Goal: Task Accomplishment & Management: Manage account settings

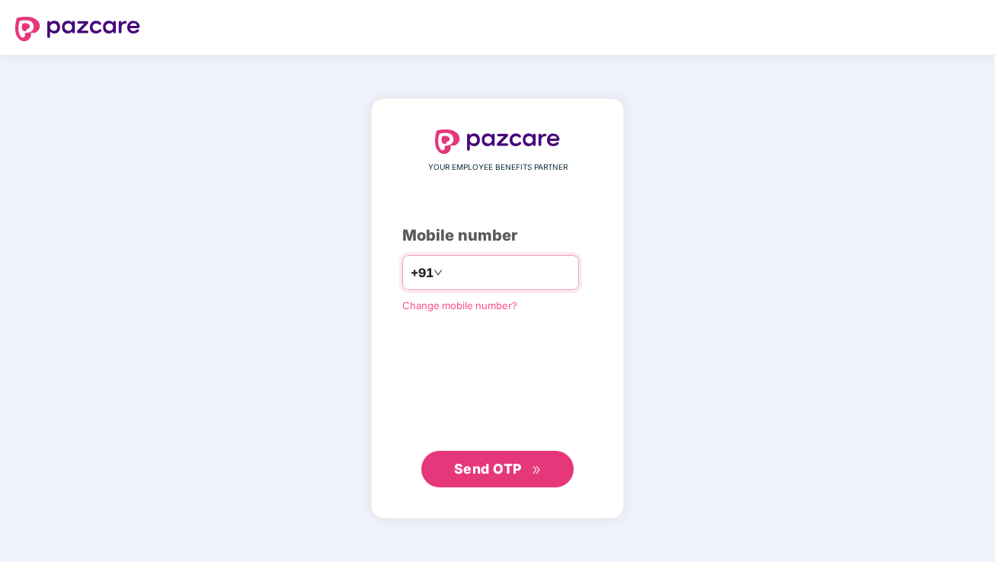
type input "**********"
click at [494, 468] on span "Send OTP" at bounding box center [488, 469] width 68 height 16
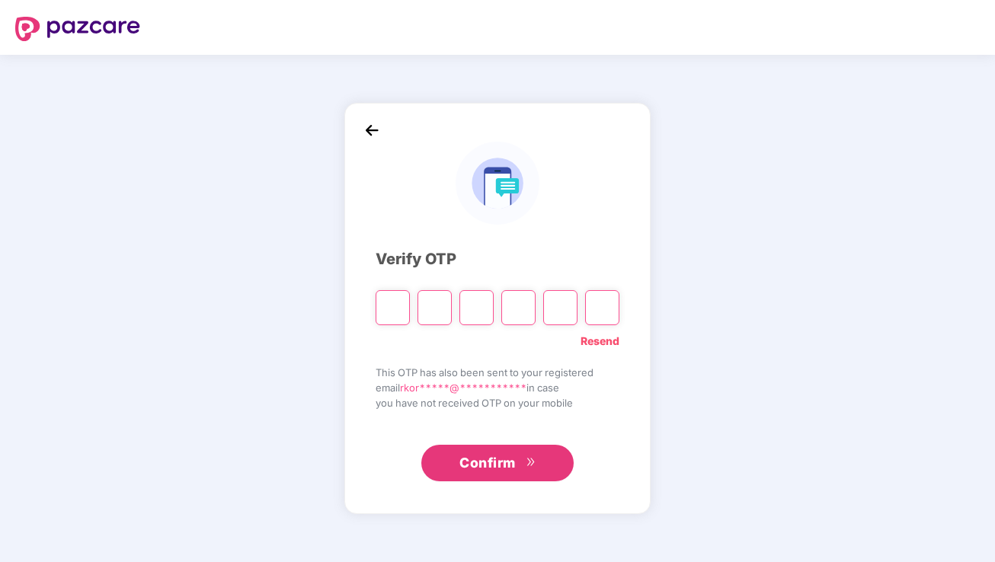
type input "*"
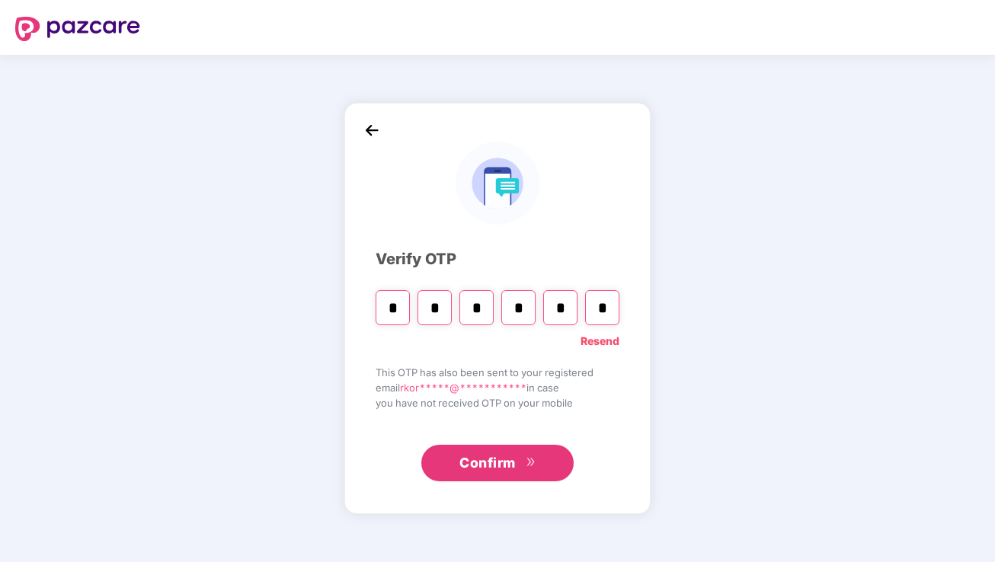
type input "*"
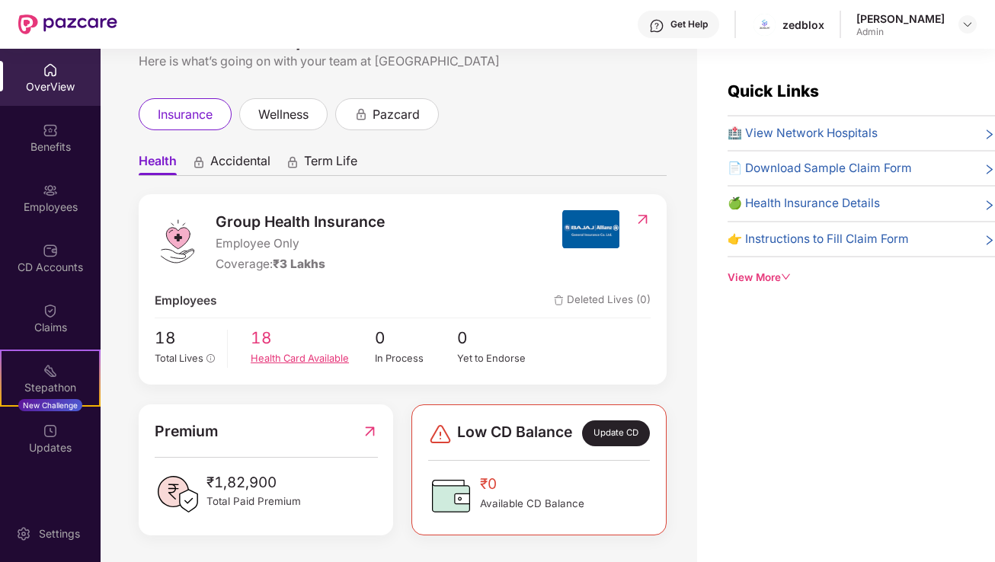
scroll to position [49, 0]
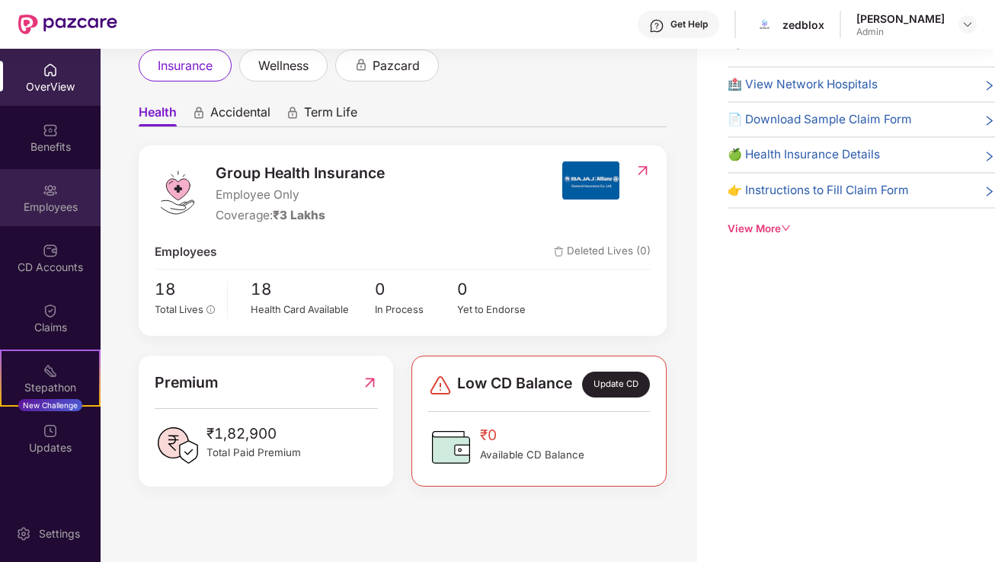
click at [66, 198] on div "Employees" at bounding box center [50, 197] width 101 height 57
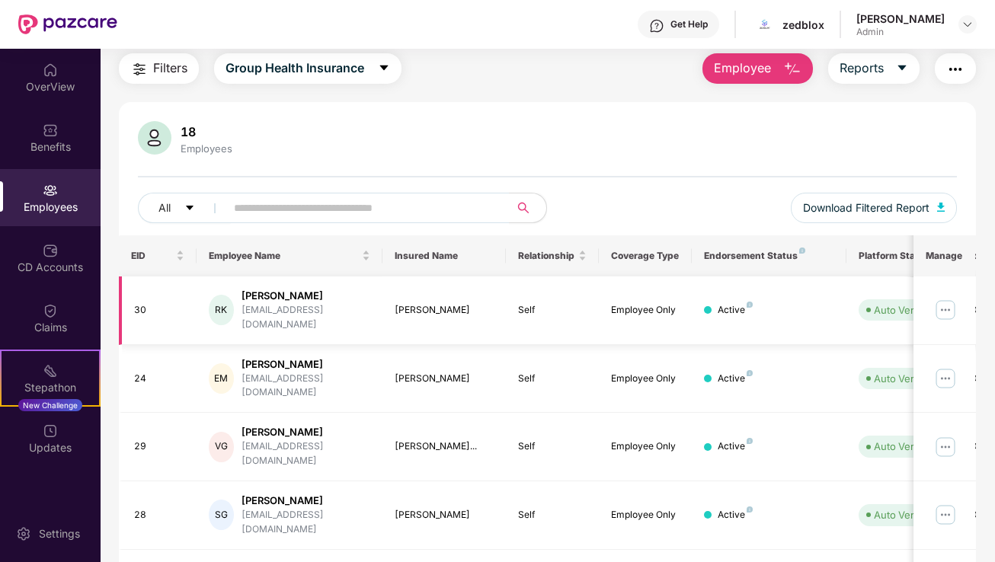
click at [948, 302] on img at bounding box center [945, 310] width 24 height 24
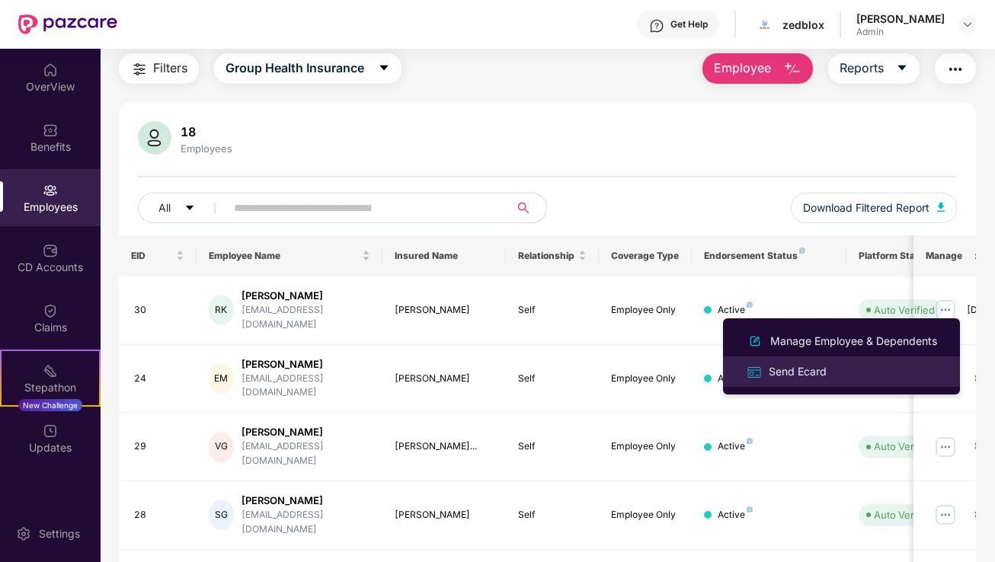
click at [794, 372] on div "Send Ecard" at bounding box center [797, 371] width 64 height 17
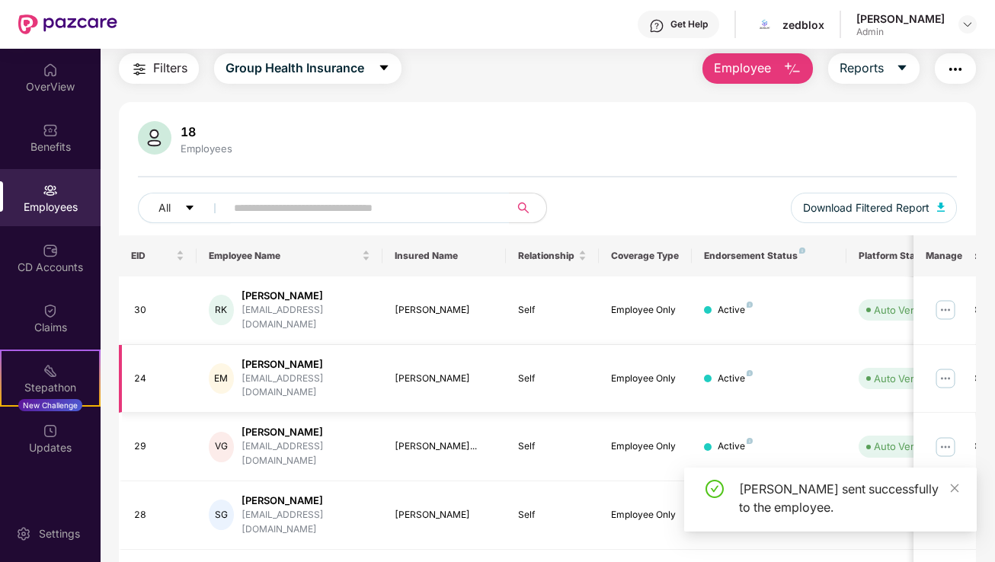
click at [944, 366] on img at bounding box center [945, 378] width 24 height 24
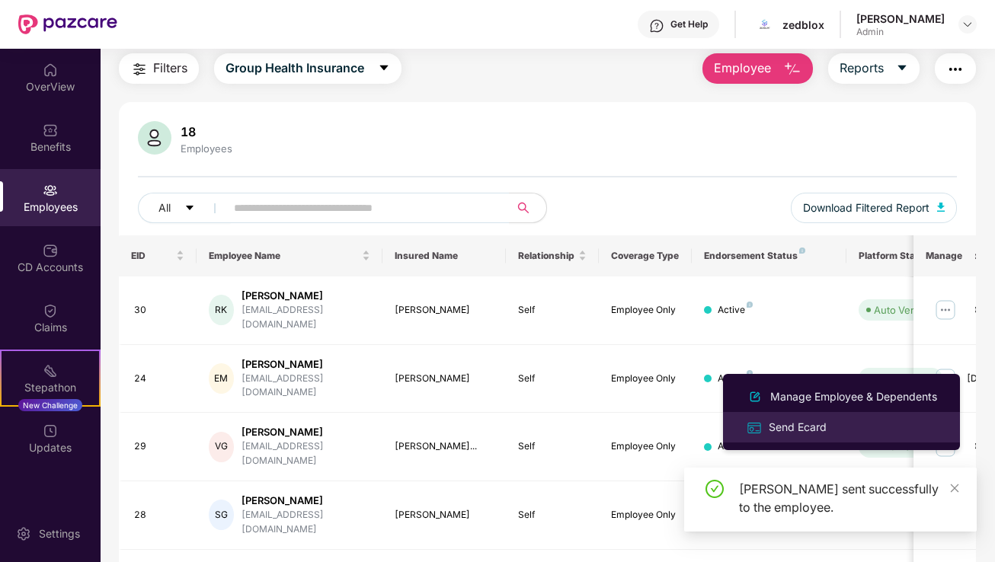
click at [797, 429] on div "Send Ecard" at bounding box center [797, 427] width 64 height 17
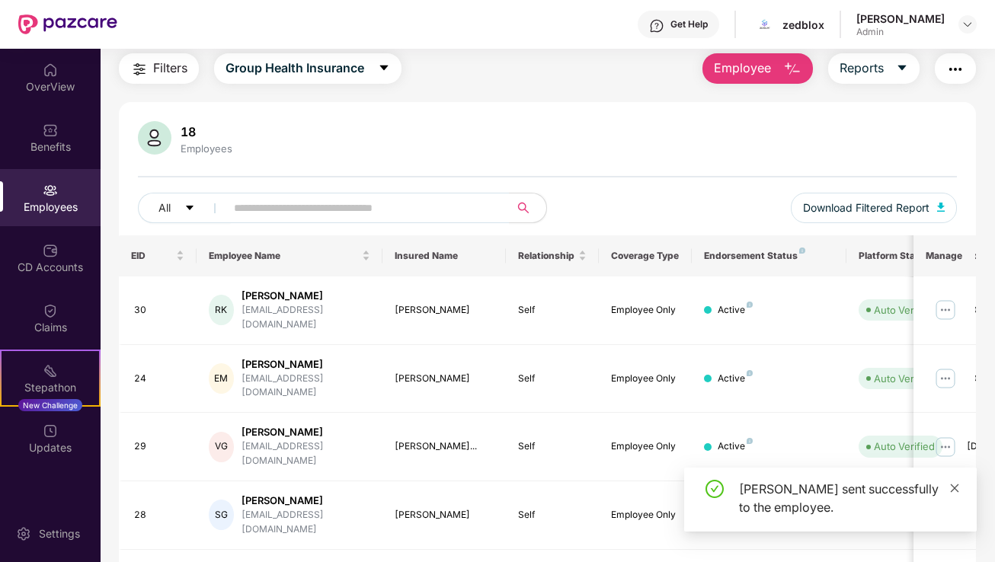
click at [954, 435] on img at bounding box center [945, 447] width 24 height 24
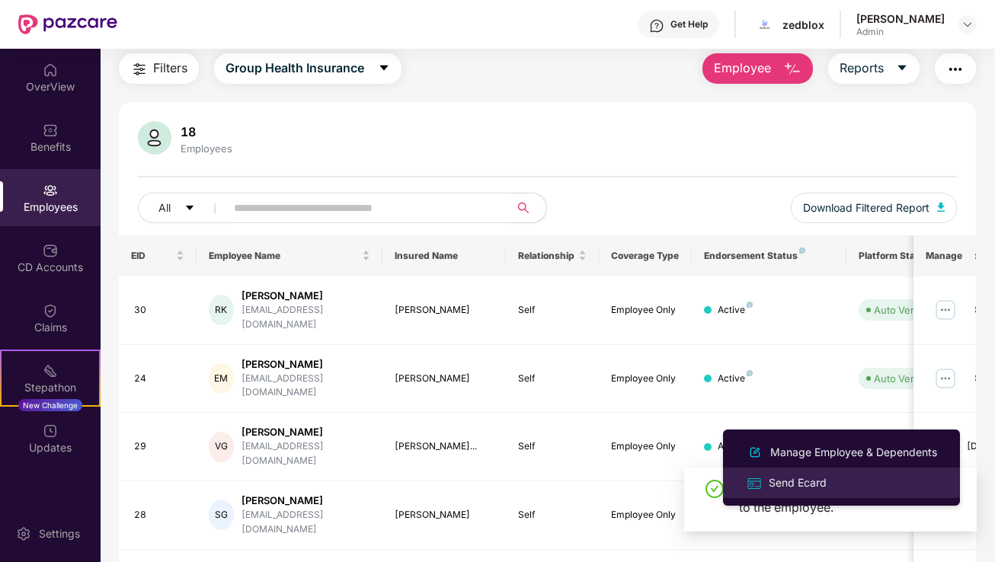
click at [787, 482] on div "Send Ecard" at bounding box center [797, 482] width 64 height 17
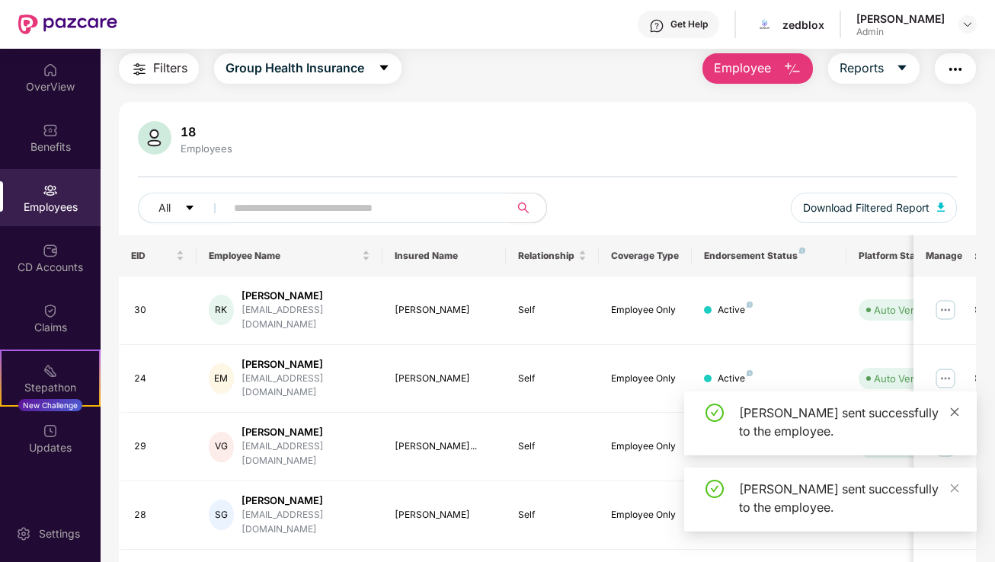
click at [956, 413] on icon "close" at bounding box center [954, 411] width 8 height 8
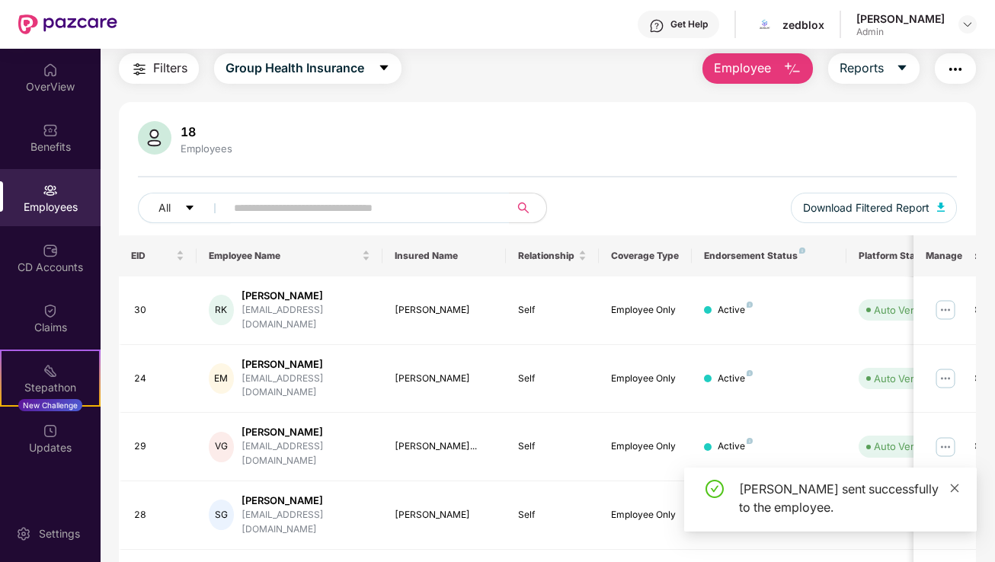
click at [956, 493] on icon "close" at bounding box center [954, 488] width 11 height 11
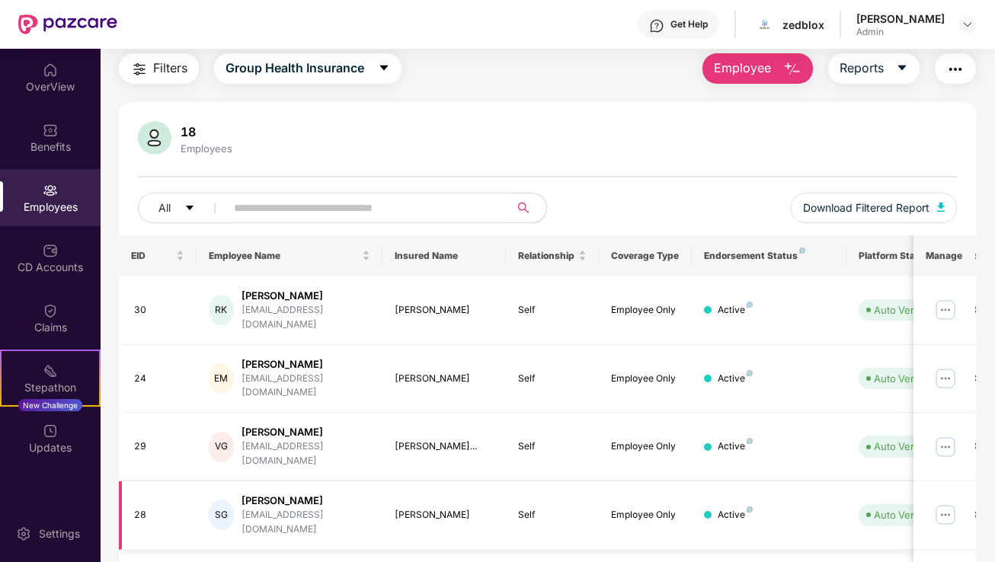
click at [951, 503] on img at bounding box center [945, 515] width 24 height 24
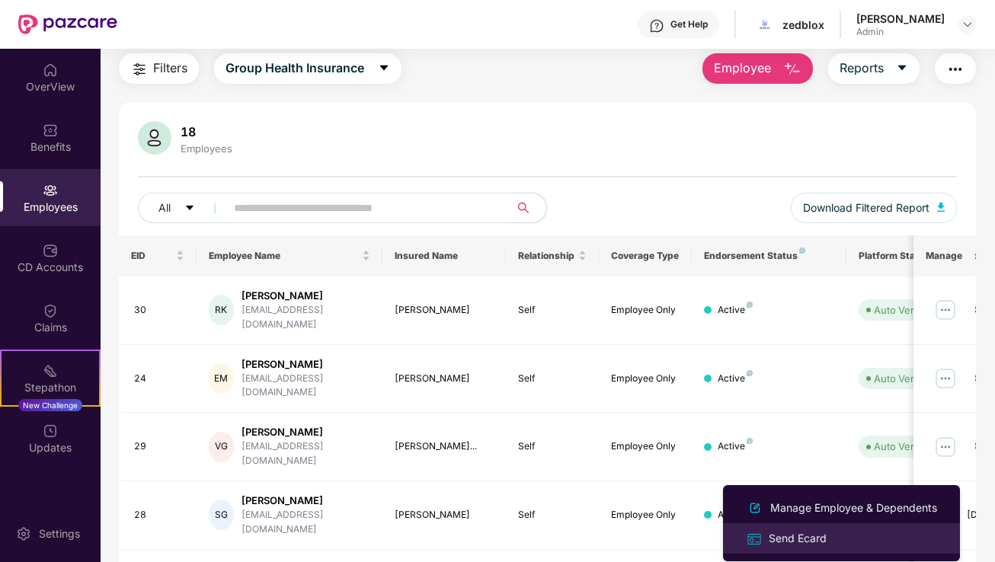
click at [813, 536] on div "Send Ecard" at bounding box center [797, 538] width 64 height 17
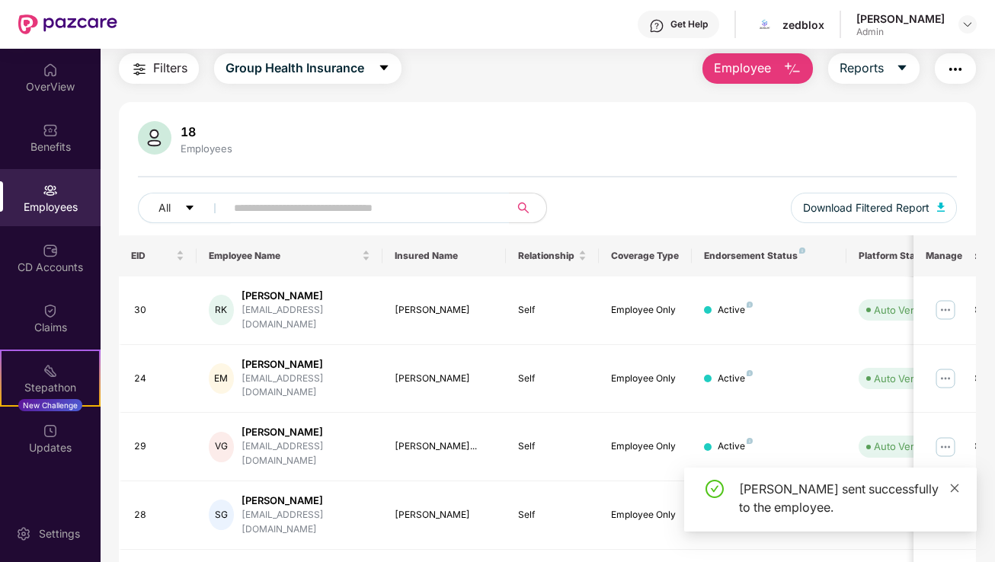
click at [957, 484] on icon "close" at bounding box center [954, 488] width 11 height 11
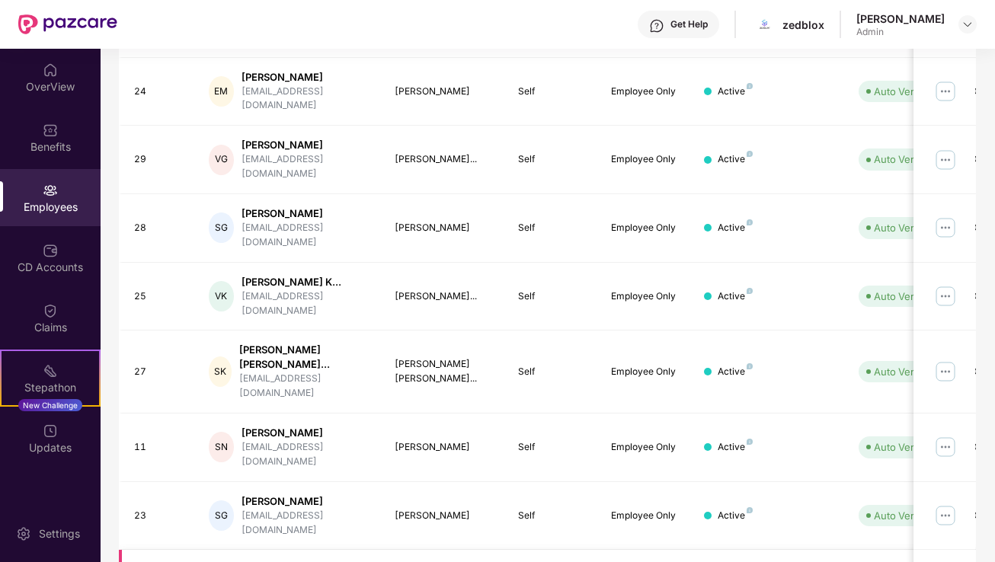
scroll to position [385, 0]
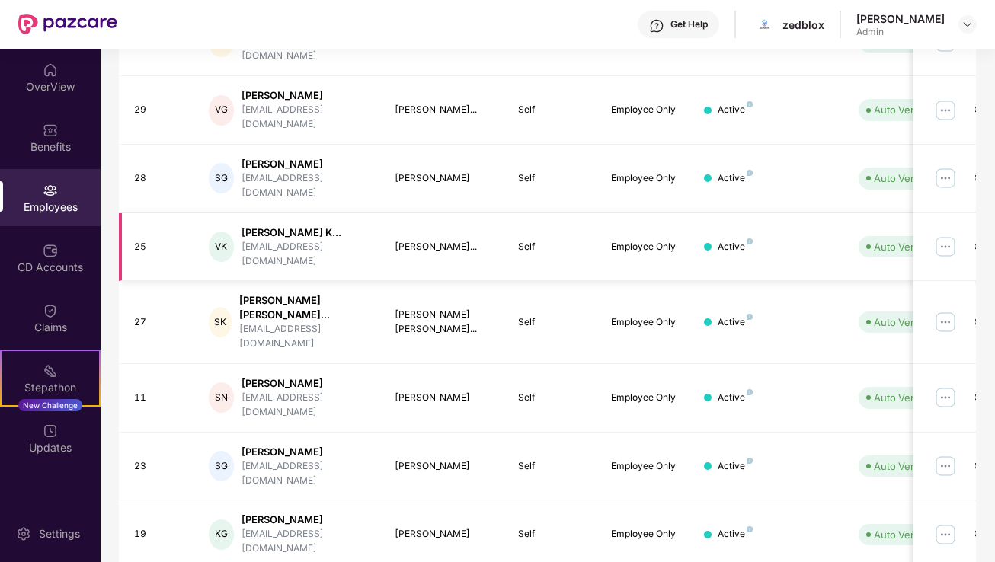
click at [951, 235] on img at bounding box center [945, 247] width 24 height 24
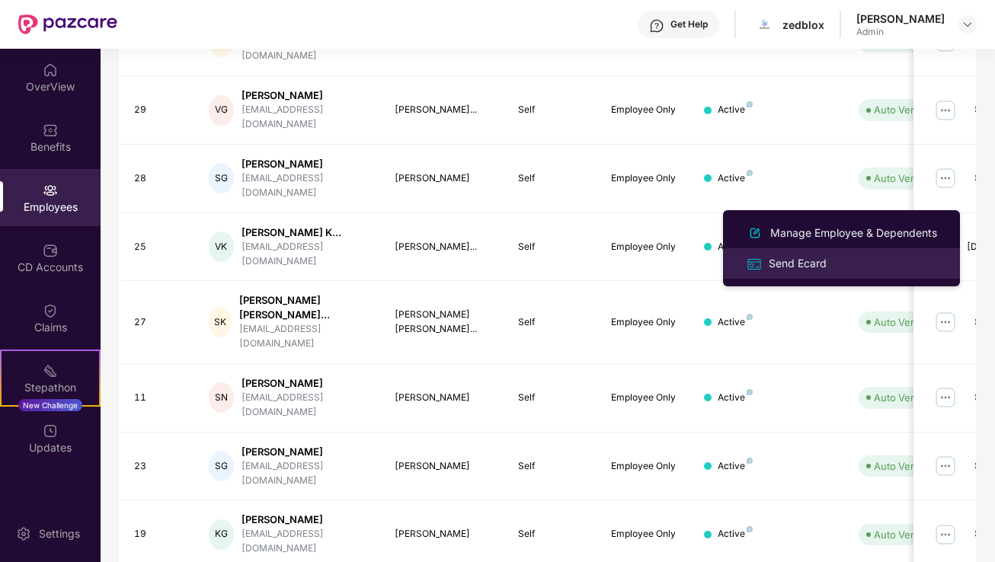
click at [786, 265] on div "Send Ecard" at bounding box center [797, 263] width 64 height 17
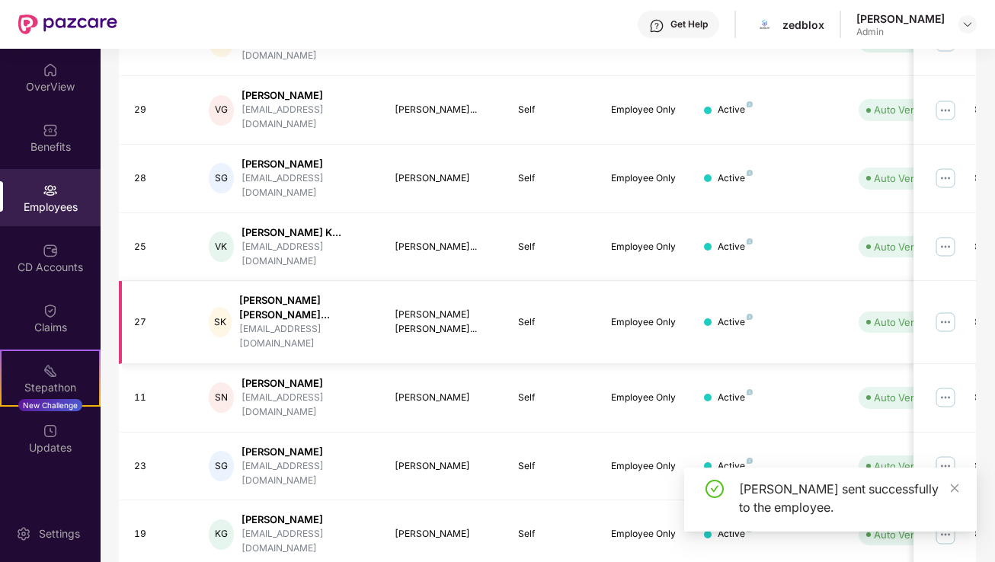
click at [949, 310] on img at bounding box center [945, 322] width 24 height 24
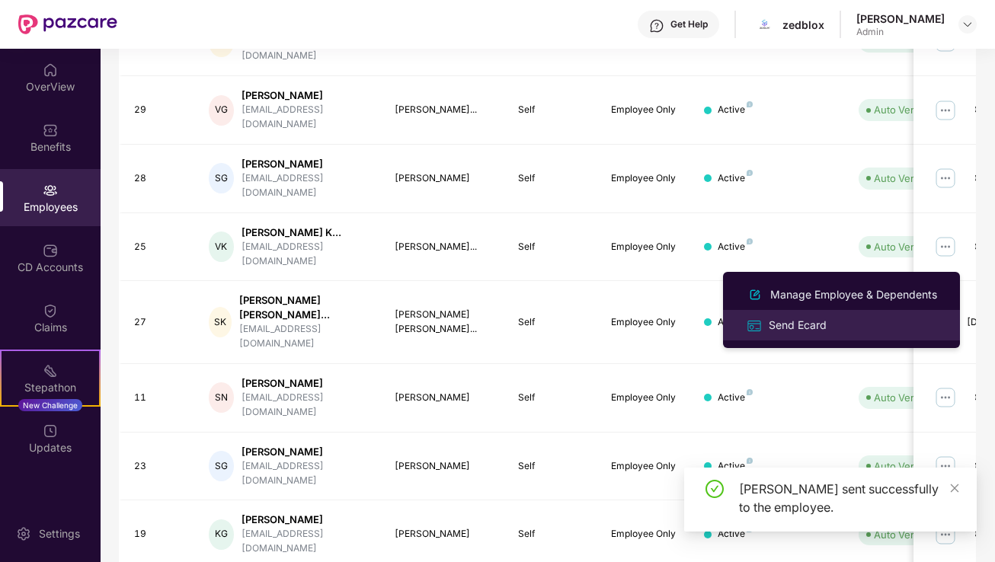
click at [807, 327] on div "Send Ecard" at bounding box center [797, 325] width 64 height 17
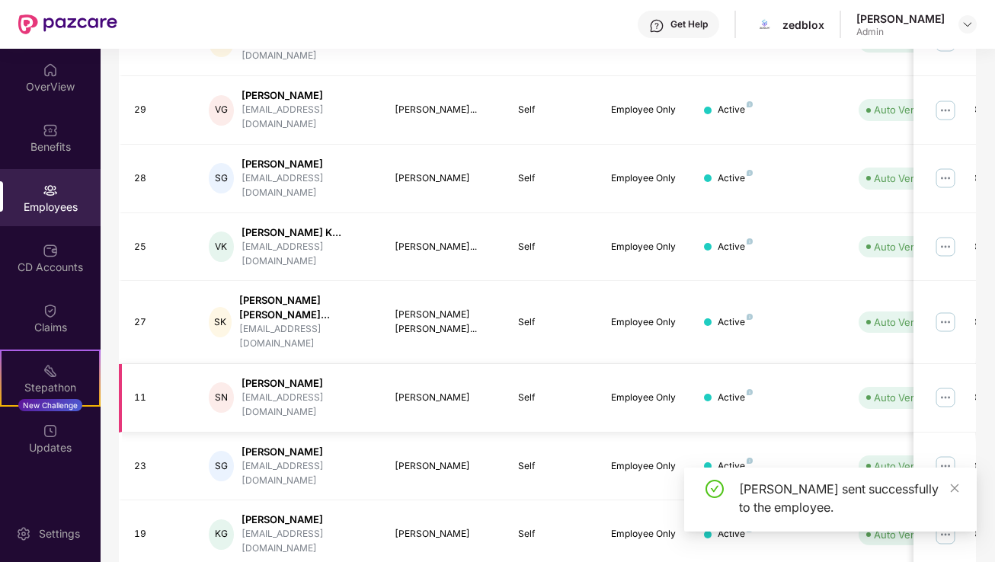
click at [947, 385] on img at bounding box center [945, 397] width 24 height 24
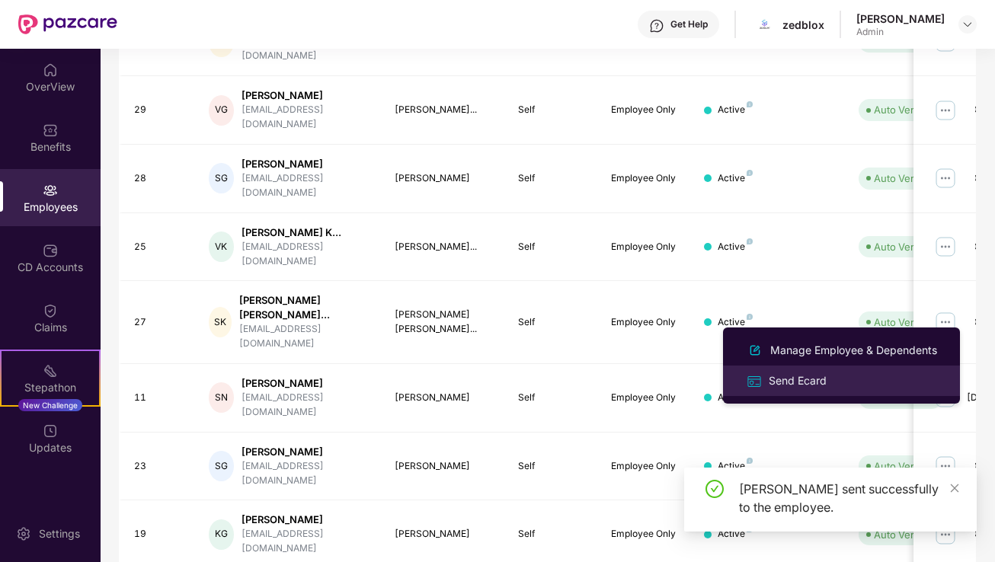
click at [802, 379] on div "Send Ecard" at bounding box center [797, 380] width 64 height 17
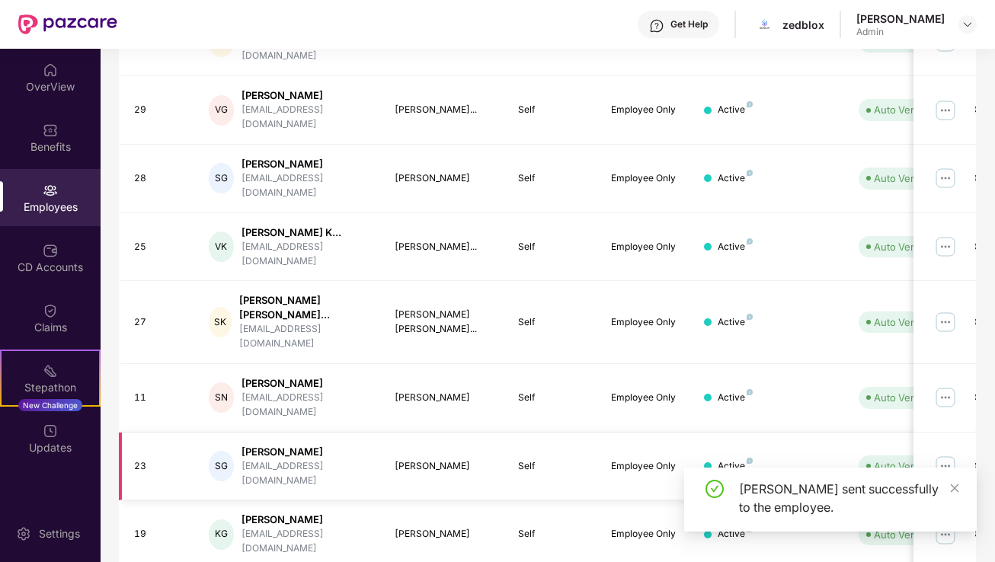
click at [946, 454] on img at bounding box center [945, 466] width 24 height 24
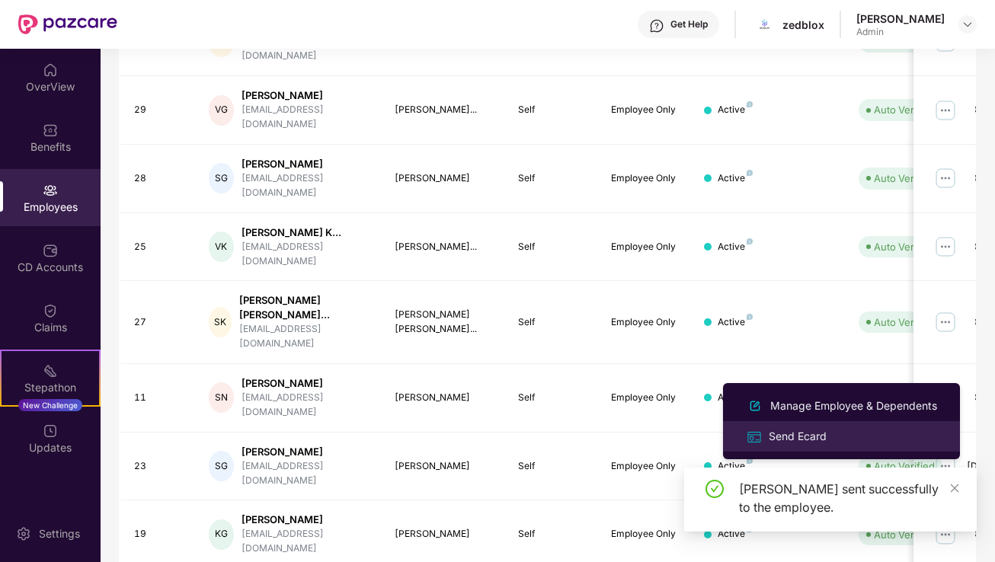
click at [809, 436] on div "Send Ecard" at bounding box center [797, 436] width 64 height 17
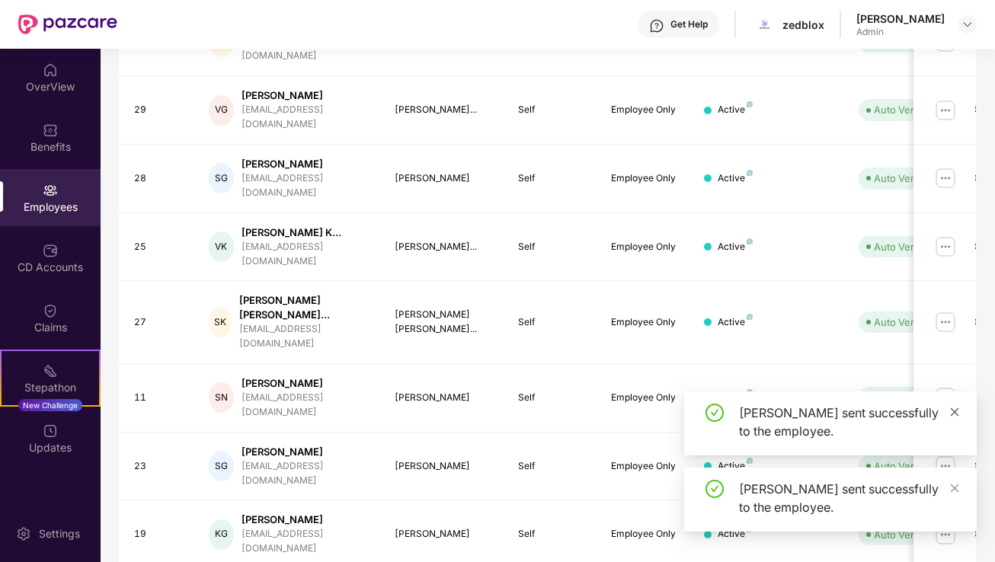
click at [954, 409] on icon "close" at bounding box center [954, 412] width 11 height 11
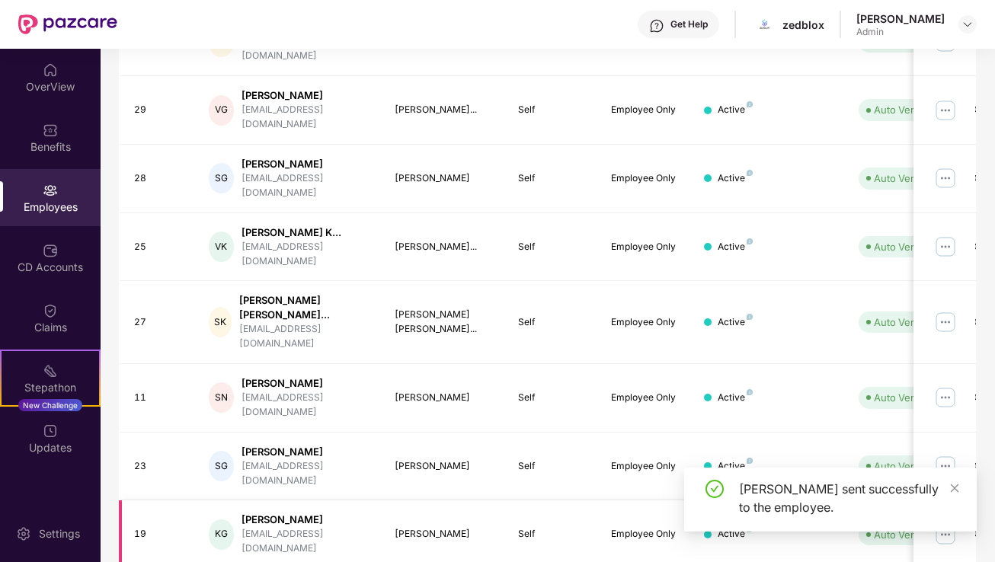
click at [943, 522] on img at bounding box center [945, 534] width 24 height 24
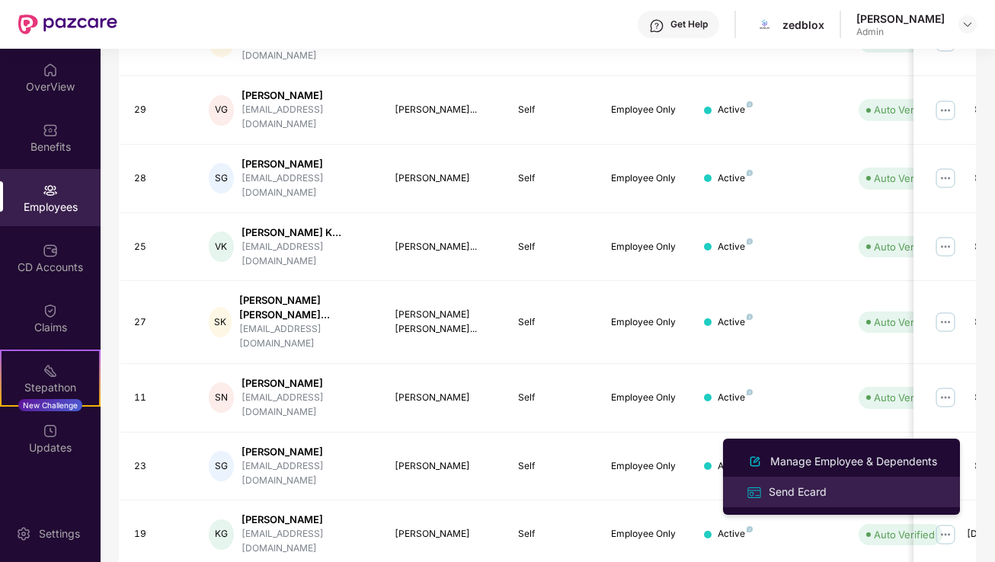
click at [804, 491] on div "Send Ecard" at bounding box center [797, 492] width 64 height 17
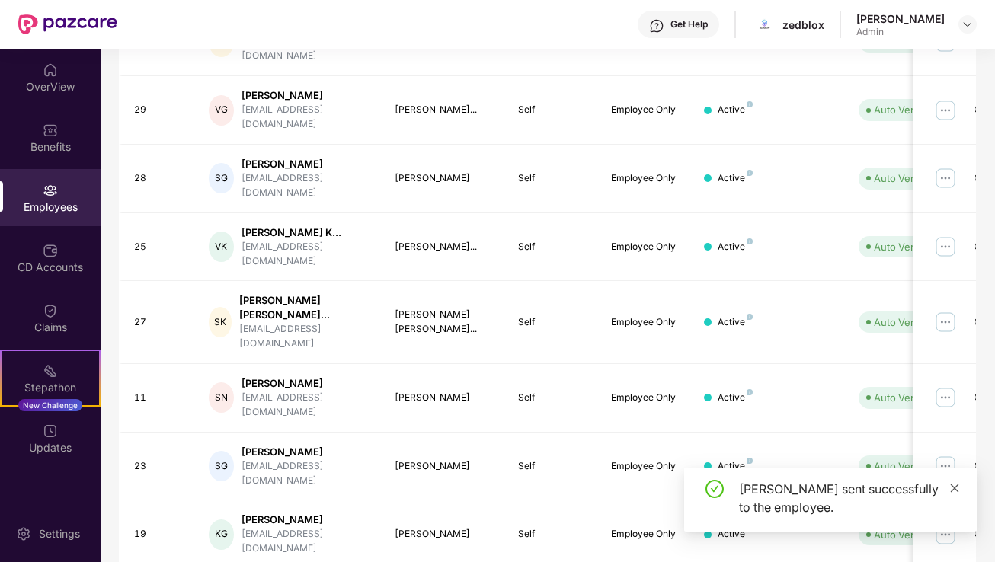
click at [951, 487] on icon "close" at bounding box center [954, 488] width 11 height 11
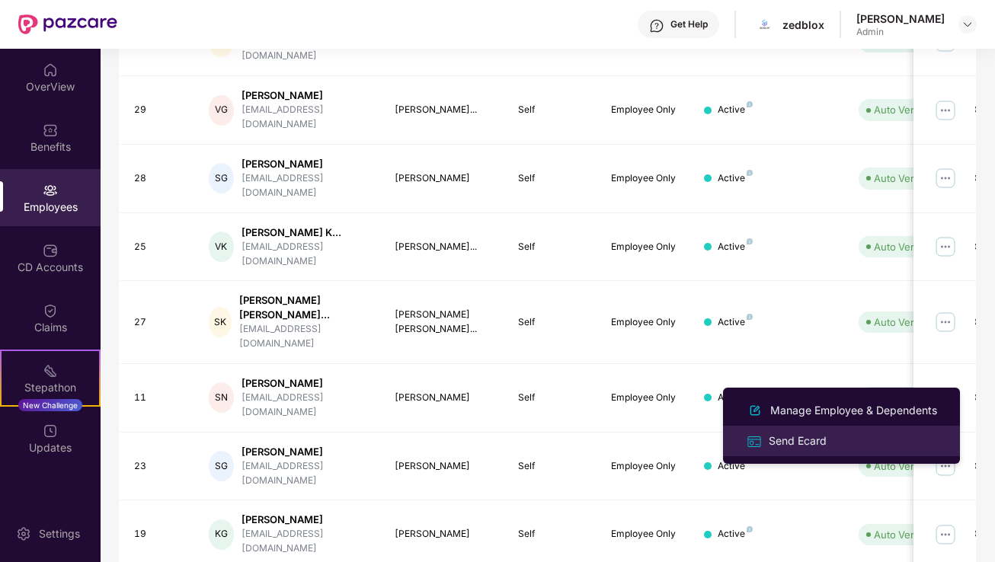
click at [793, 439] on div "Send Ecard" at bounding box center [797, 441] width 64 height 17
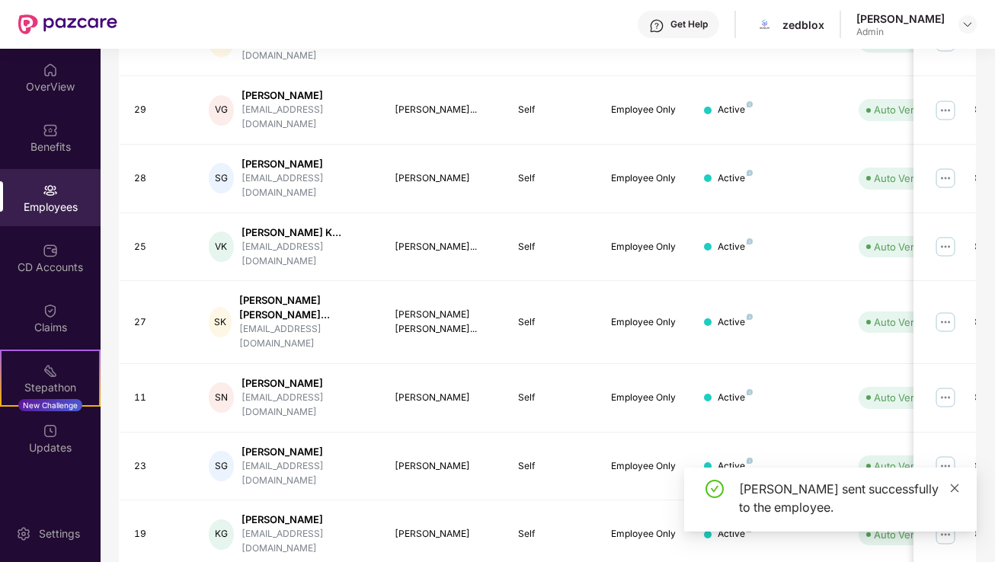
click at [952, 492] on icon "close" at bounding box center [954, 488] width 11 height 11
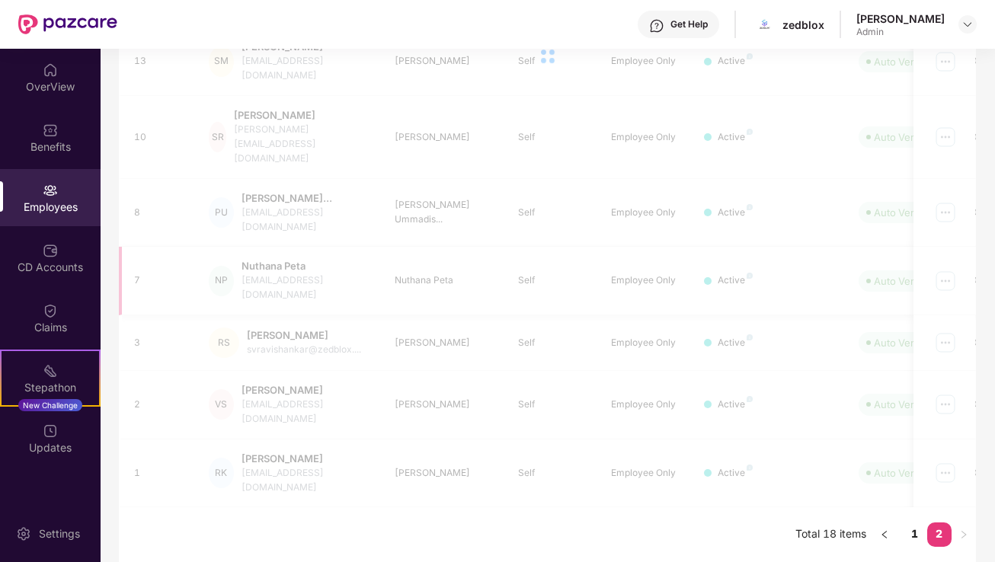
scroll to position [274, 0]
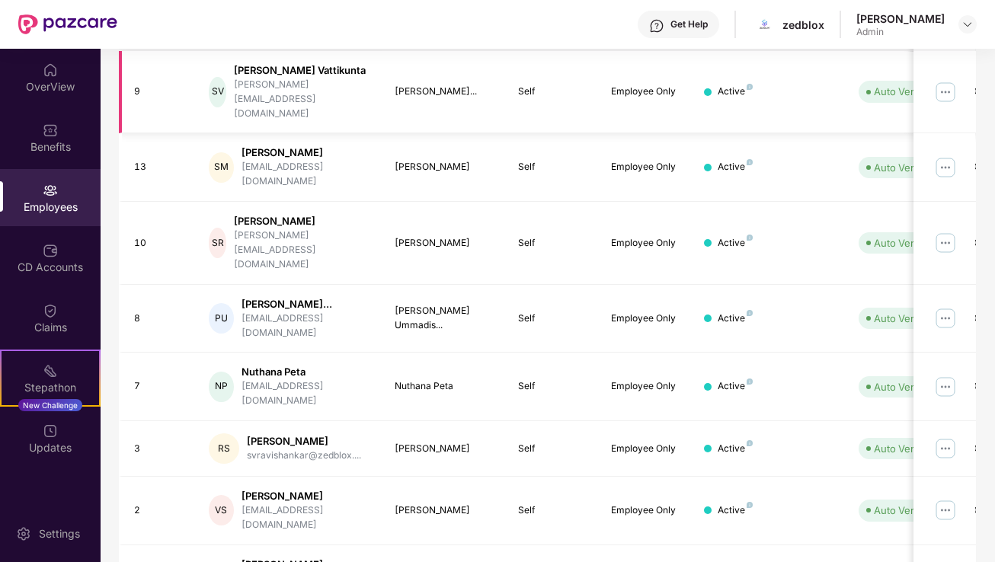
click at [950, 80] on img at bounding box center [945, 92] width 24 height 24
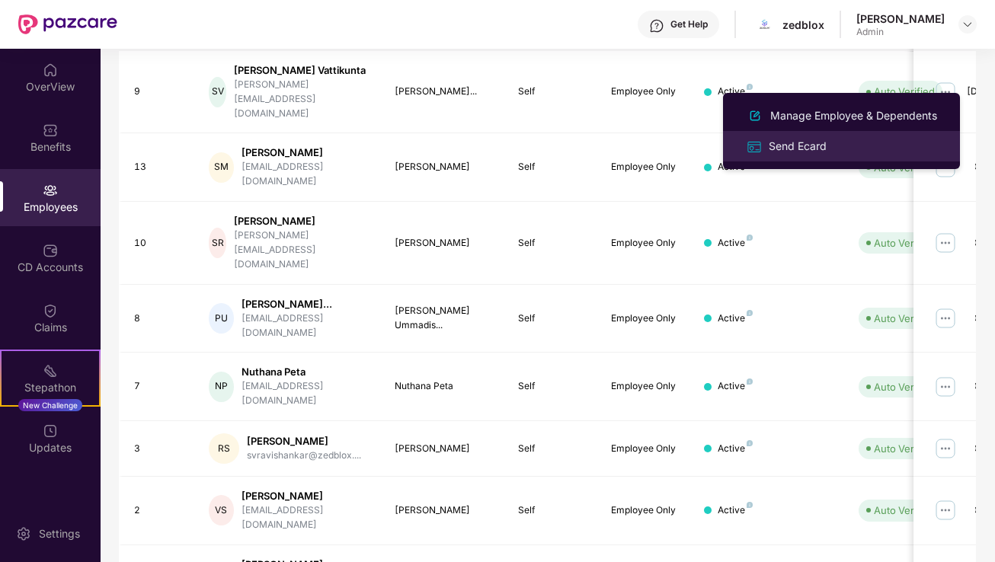
click at [810, 149] on div "Send Ecard" at bounding box center [797, 146] width 64 height 17
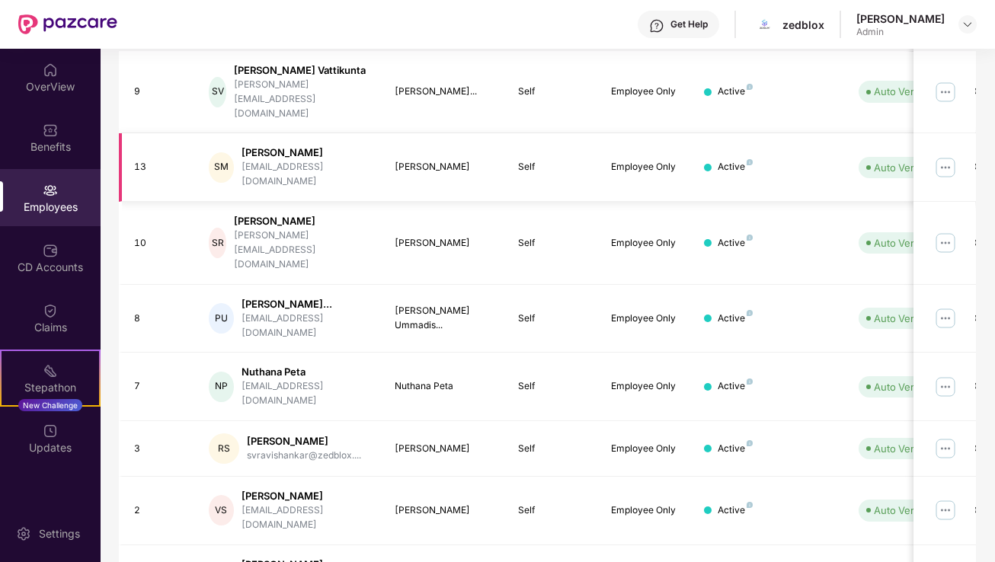
click at [947, 155] on img at bounding box center [945, 167] width 24 height 24
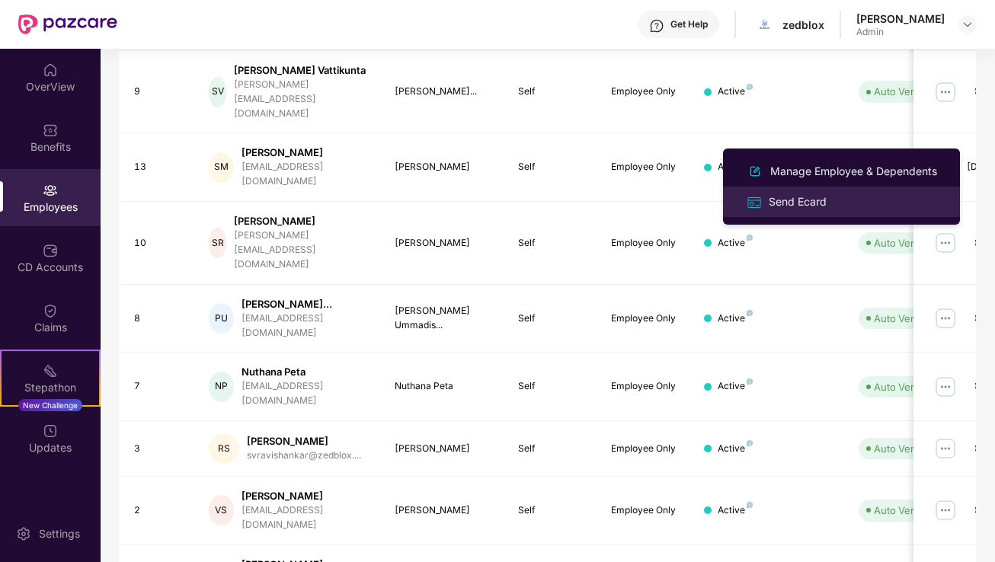
click at [815, 196] on div "Send Ecard" at bounding box center [797, 201] width 64 height 17
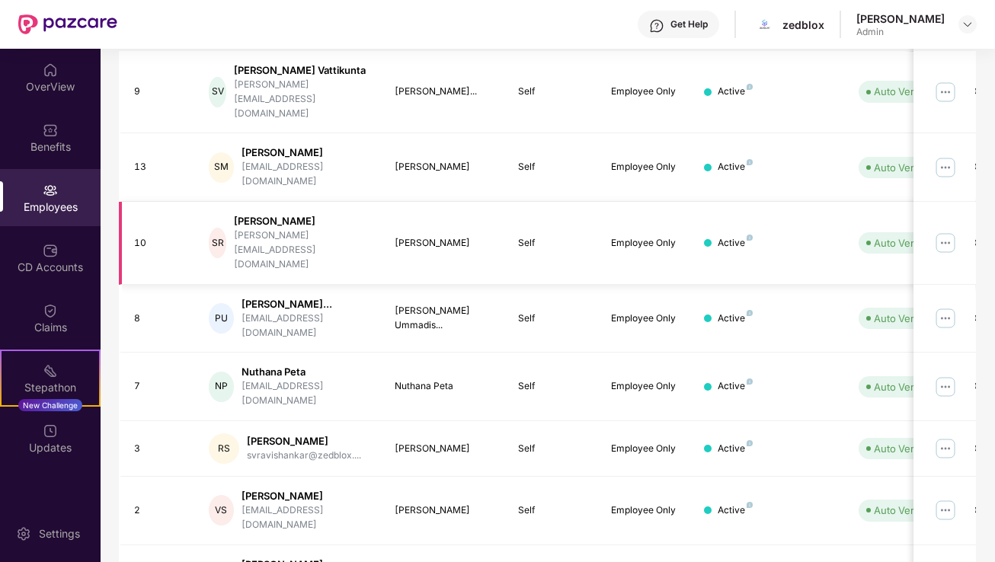
click at [954, 231] on img at bounding box center [945, 243] width 24 height 24
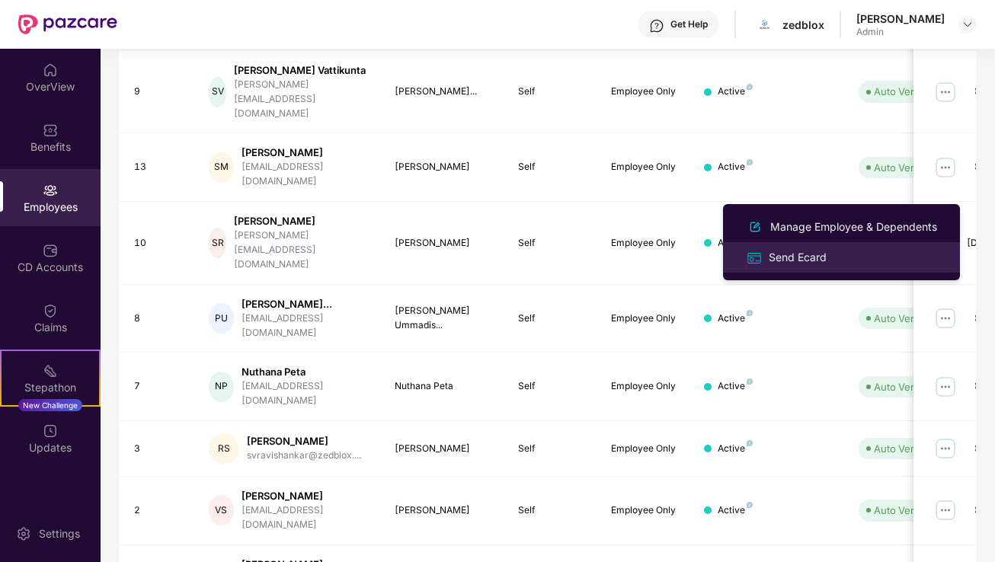
click at [802, 262] on div "Send Ecard" at bounding box center [797, 257] width 64 height 17
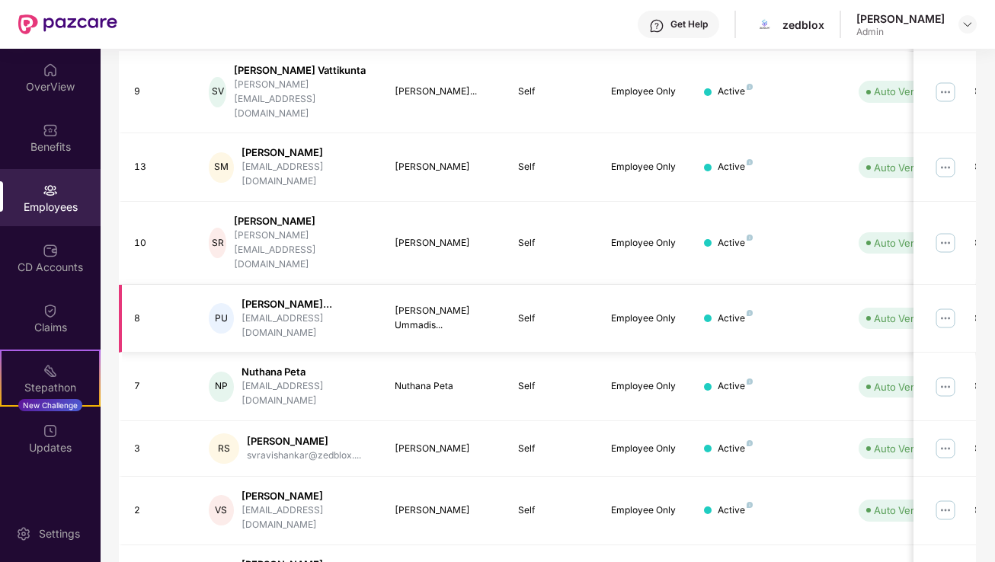
click at [947, 306] on img at bounding box center [945, 318] width 24 height 24
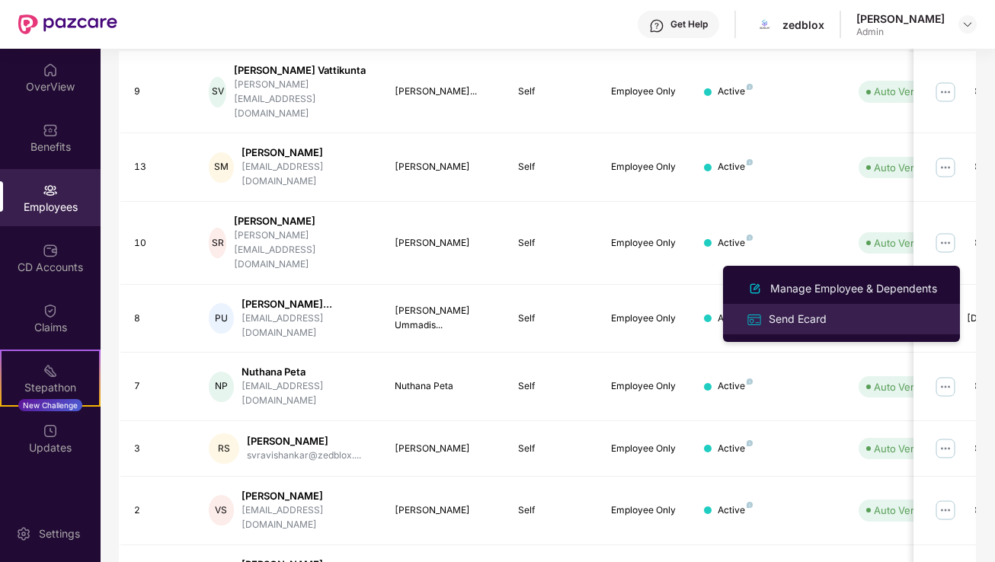
click at [800, 318] on div "Send Ecard" at bounding box center [797, 319] width 64 height 17
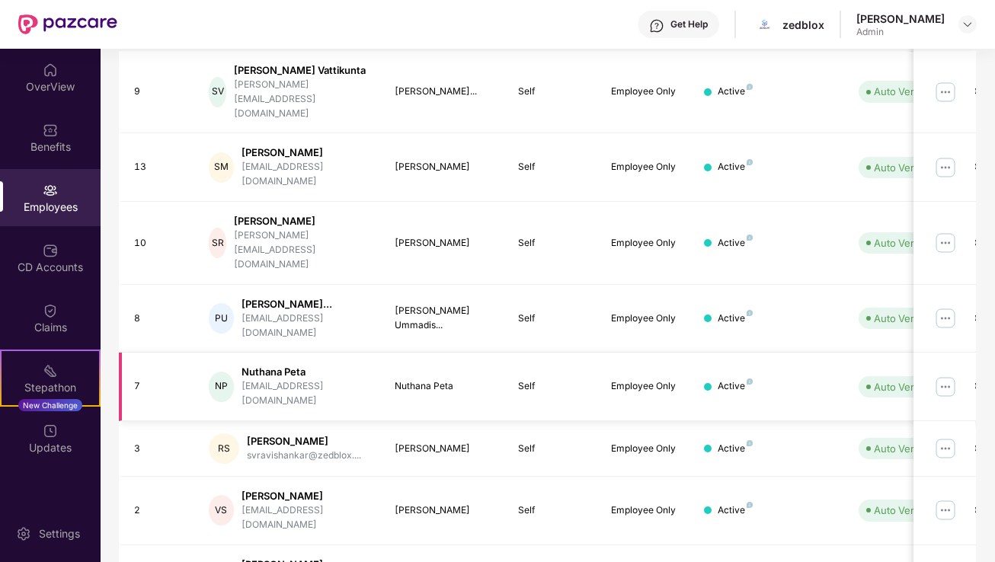
click at [950, 375] on img at bounding box center [945, 387] width 24 height 24
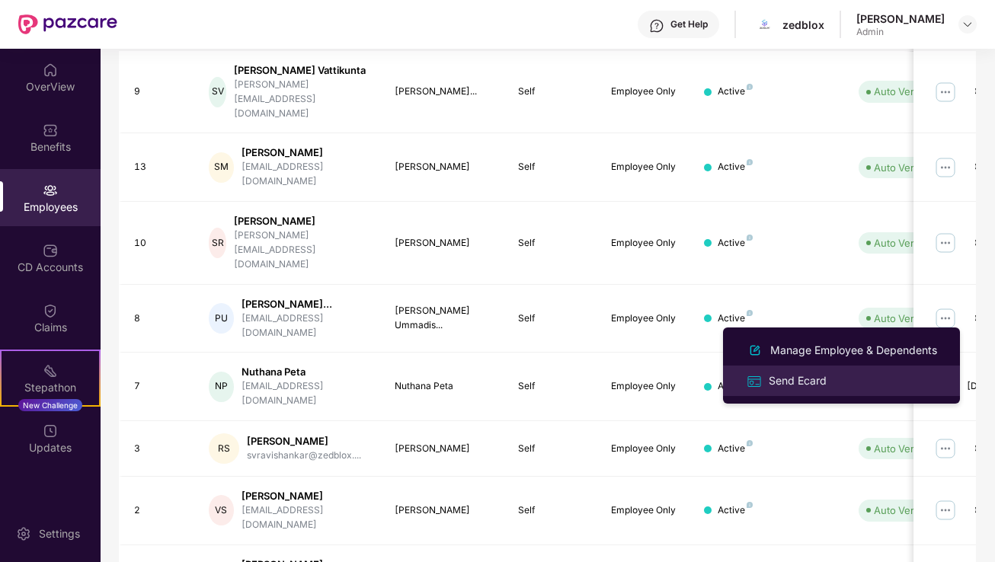
click at [780, 388] on div "Send Ecard" at bounding box center [797, 380] width 64 height 17
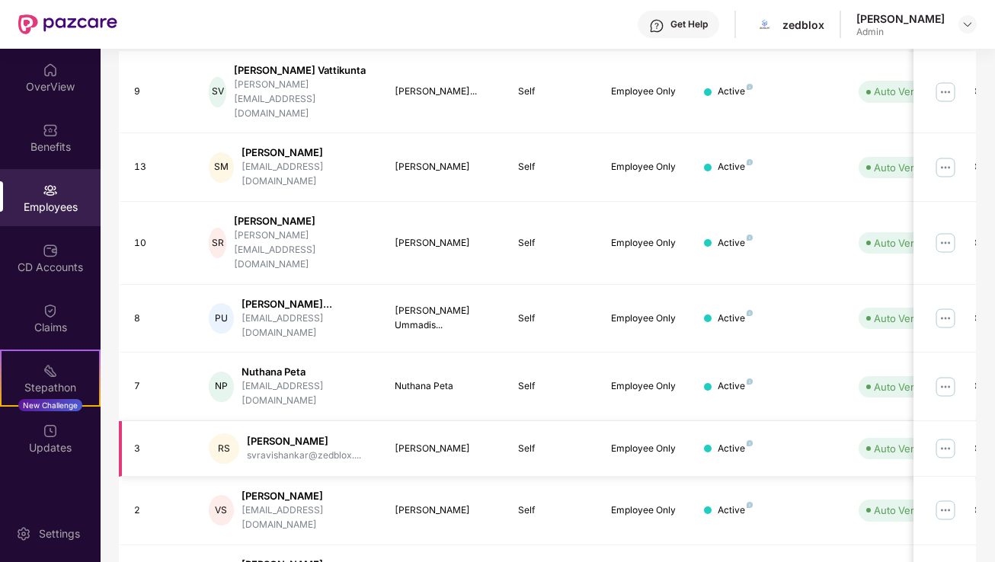
click at [946, 436] on img at bounding box center [945, 448] width 24 height 24
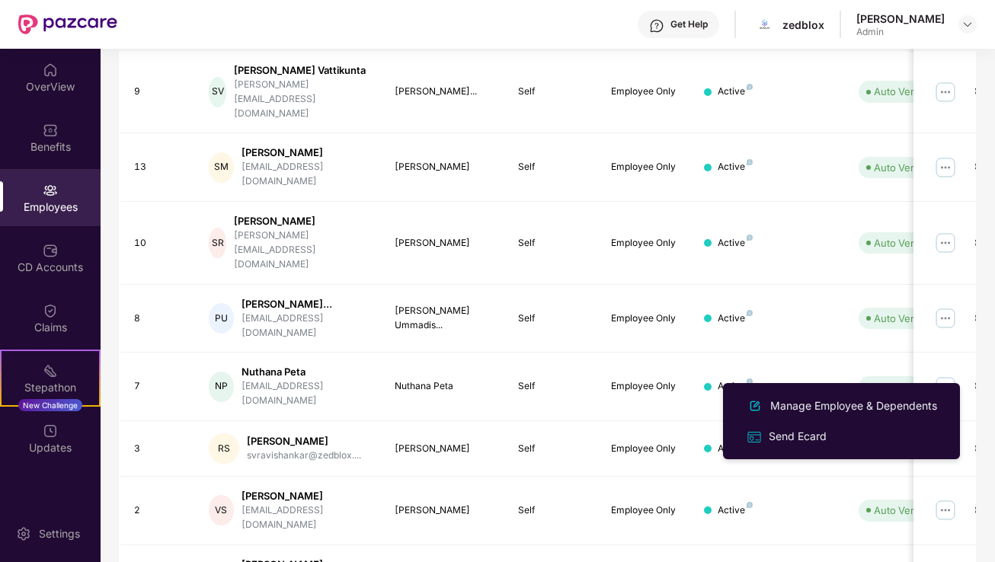
click at [977, 429] on div "Filters Group Health Insurance Employee Reports 18 Employees All Download Filte…" at bounding box center [547, 248] width 893 height 841
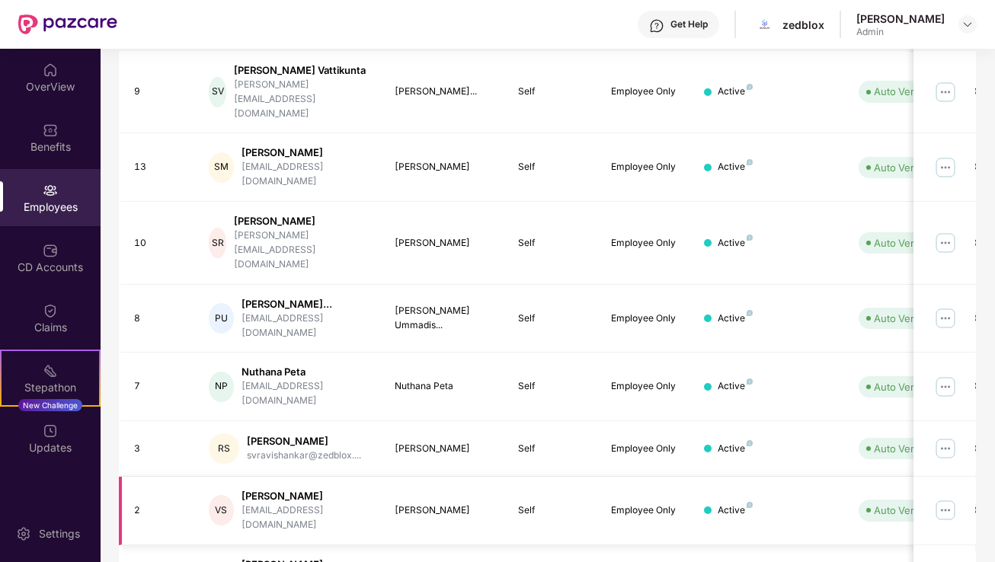
click at [950, 498] on img at bounding box center [945, 510] width 24 height 24
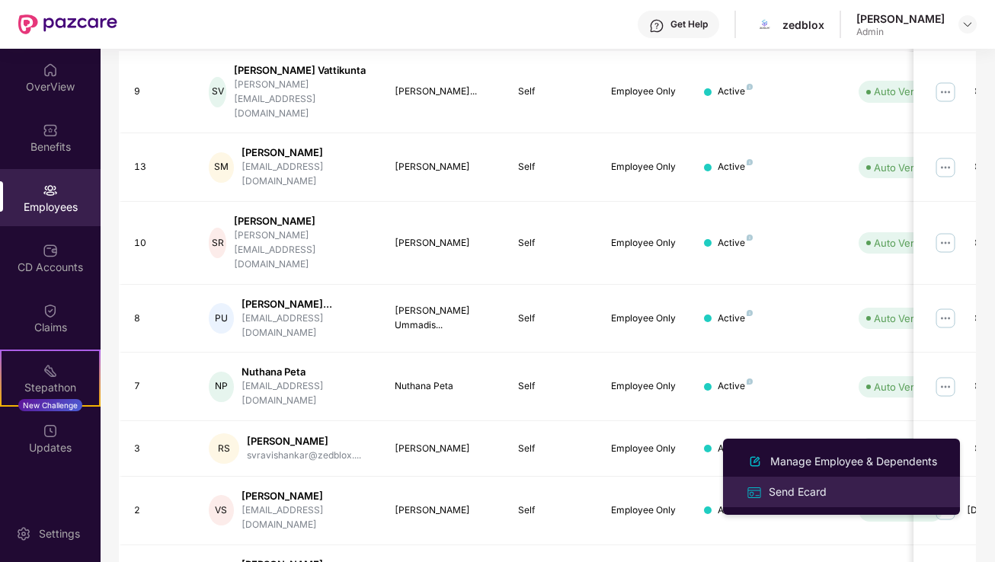
click at [794, 494] on div "Send Ecard" at bounding box center [797, 492] width 64 height 17
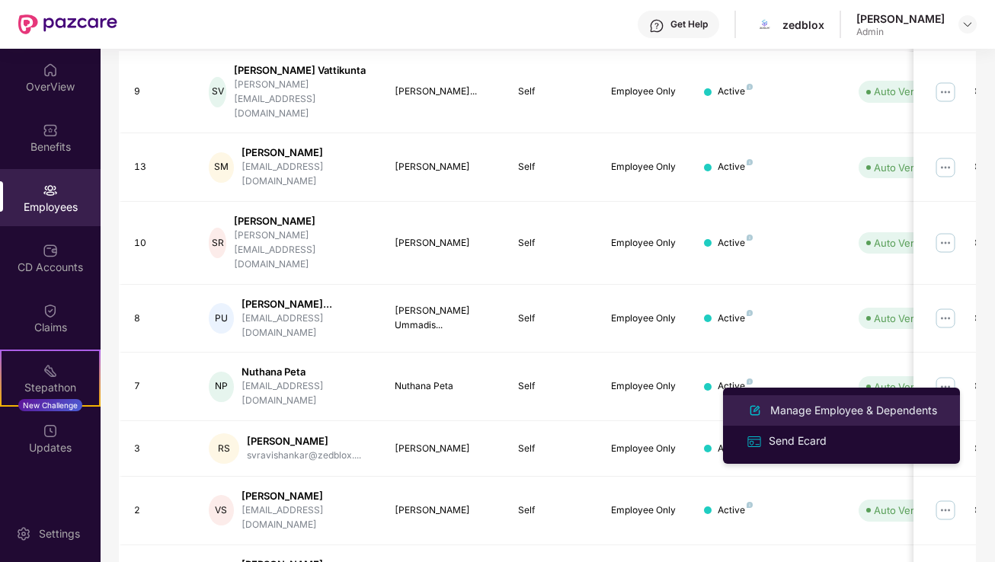
click at [883, 406] on div "Manage Employee & Dependents" at bounding box center [853, 410] width 173 height 17
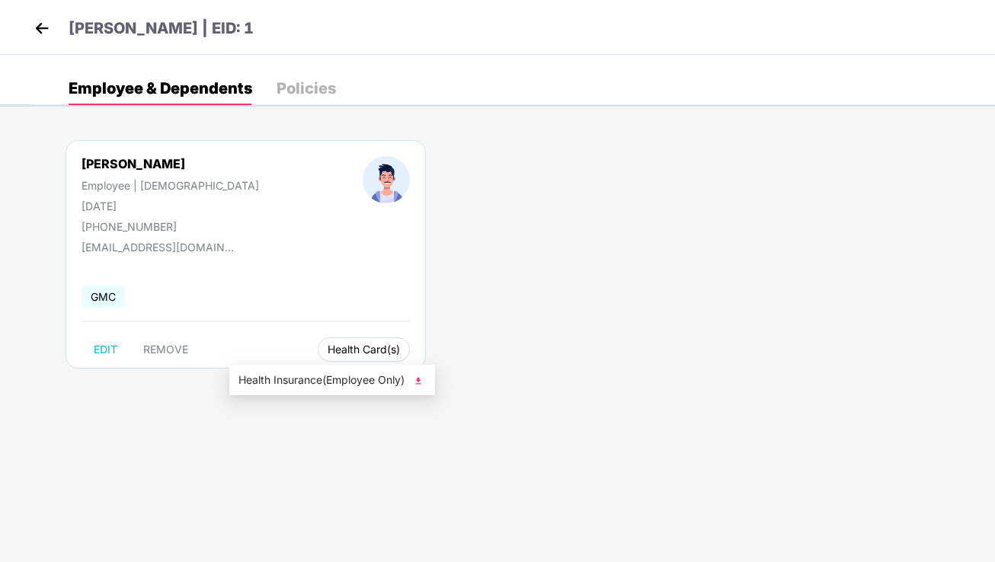
click at [327, 349] on span "Health Card(s)" at bounding box center [363, 350] width 72 height 8
click at [420, 381] on img at bounding box center [417, 380] width 15 height 15
click at [571, 200] on div "[PERSON_NAME] Employee | [DEMOGRAPHIC_DATA] [DATE] [PHONE_NUMBER] [EMAIL_ADDRES…" at bounding box center [515, 261] width 960 height 289
click at [40, 31] on img at bounding box center [41, 28] width 23 height 23
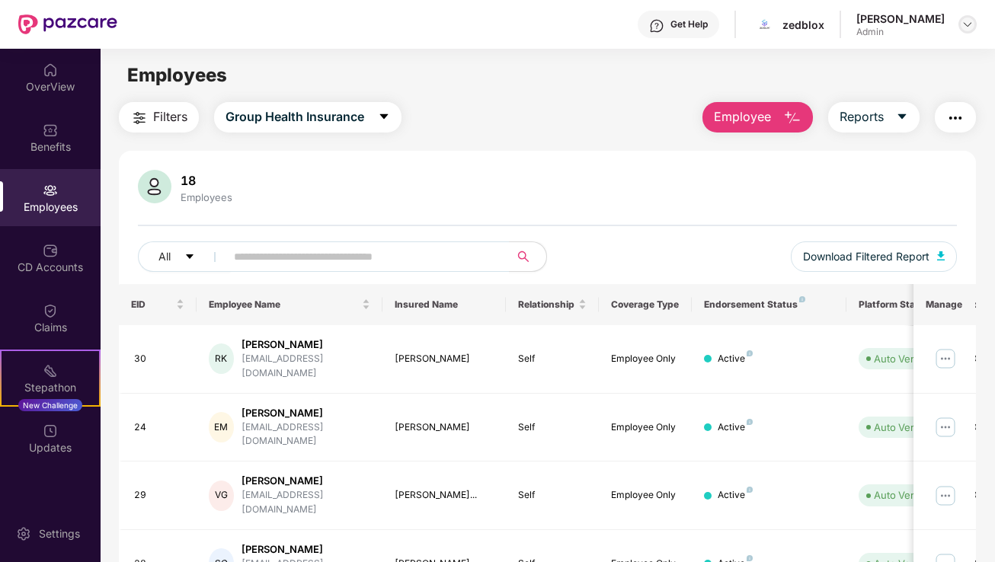
click at [966, 25] on img at bounding box center [967, 24] width 12 height 12
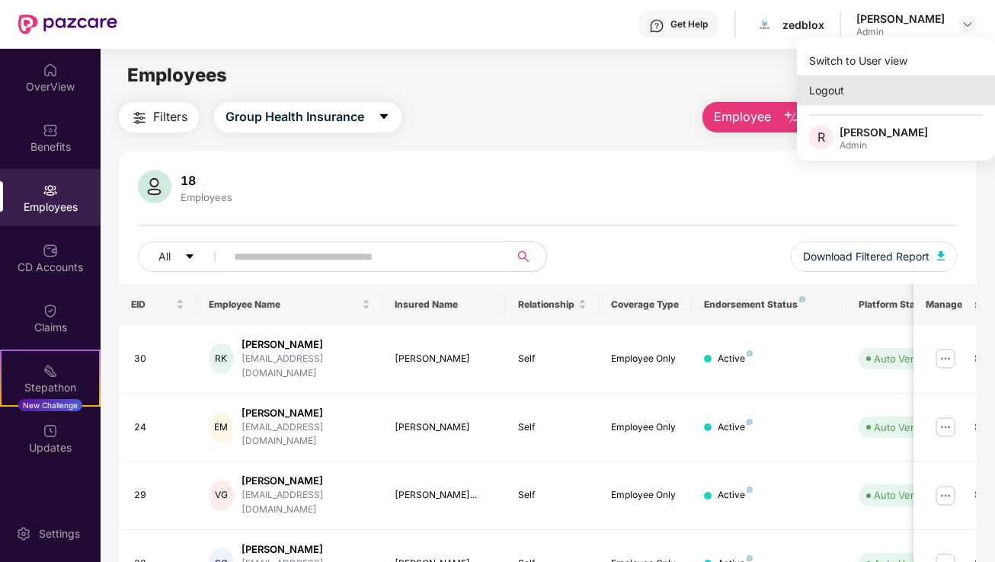
click at [841, 89] on div "Logout" at bounding box center [896, 90] width 198 height 30
